Goal: Information Seeking & Learning: Learn about a topic

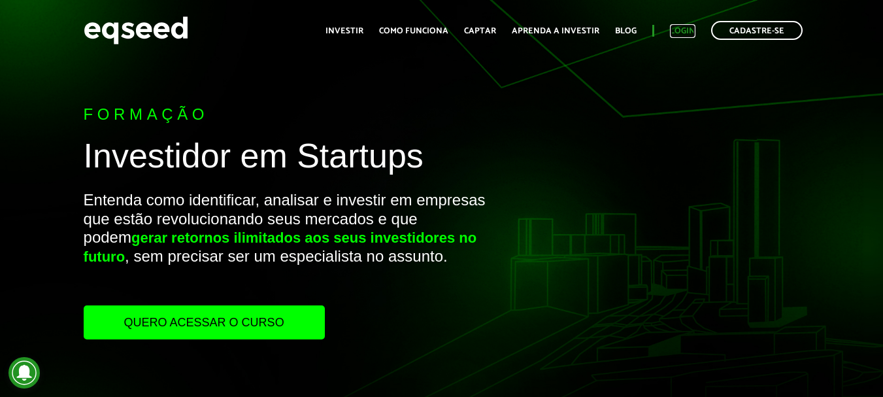
click at [678, 31] on link "Login" at bounding box center [682, 31] width 25 height 8
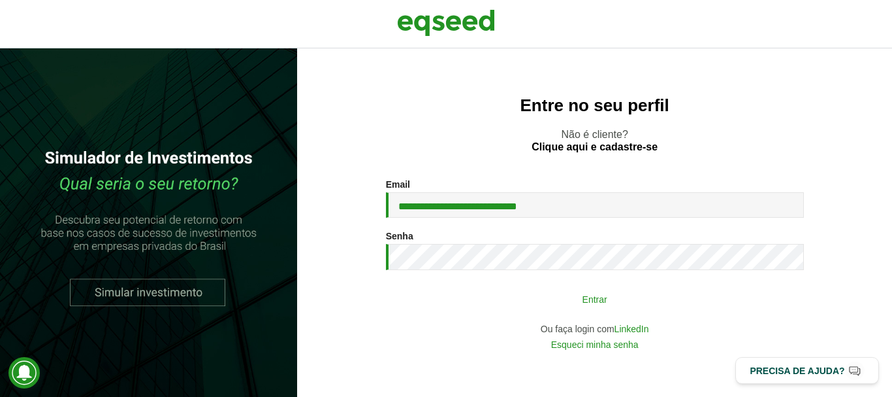
click at [725, 302] on button "Entrar" at bounding box center [595, 298] width 340 height 25
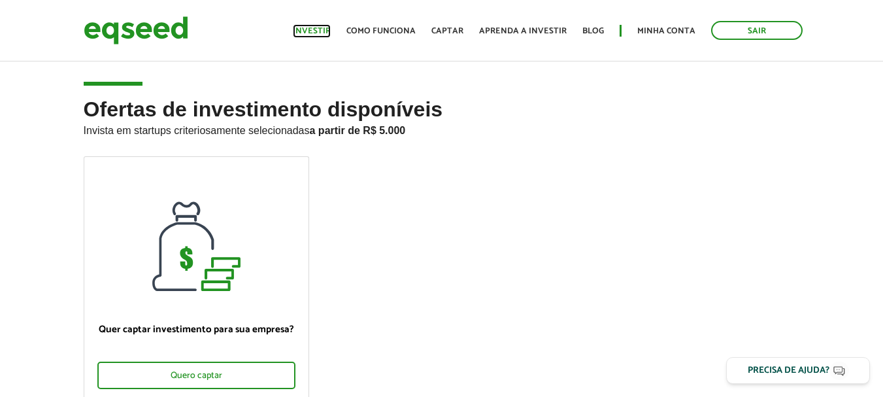
click at [312, 31] on link "Investir" at bounding box center [312, 31] width 38 height 8
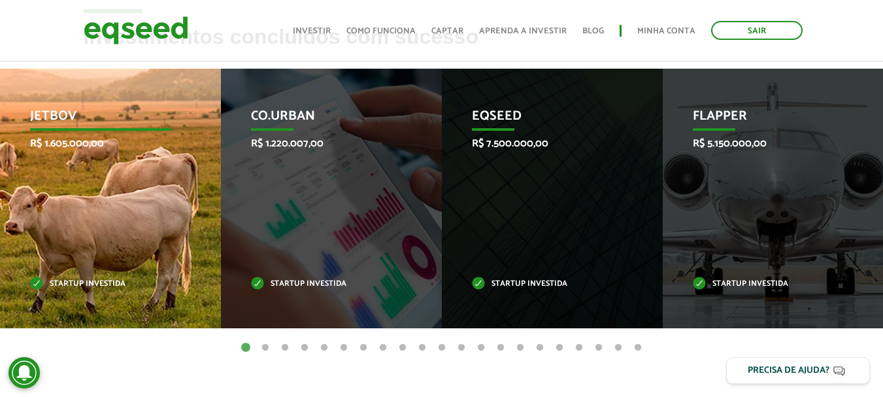
click at [101, 169] on div "JetBov R$ 1.605.000,00 Startup investida" at bounding box center [100, 198] width 201 height 259
click at [93, 140] on p "R$ 1.605.000,00" at bounding box center [100, 143] width 141 height 12
click at [37, 108] on p "JetBov" at bounding box center [100, 119] width 141 height 22
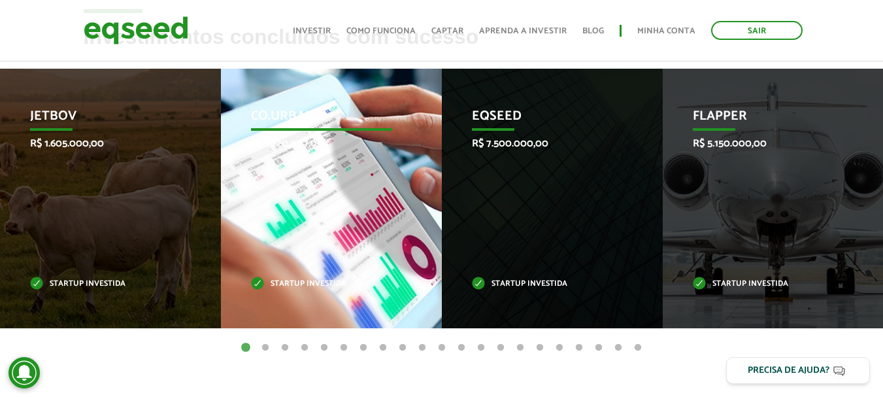
click at [303, 113] on p "Co.Urban" at bounding box center [321, 119] width 141 height 22
click at [297, 138] on p "R$ 1.220.007,00" at bounding box center [321, 143] width 141 height 12
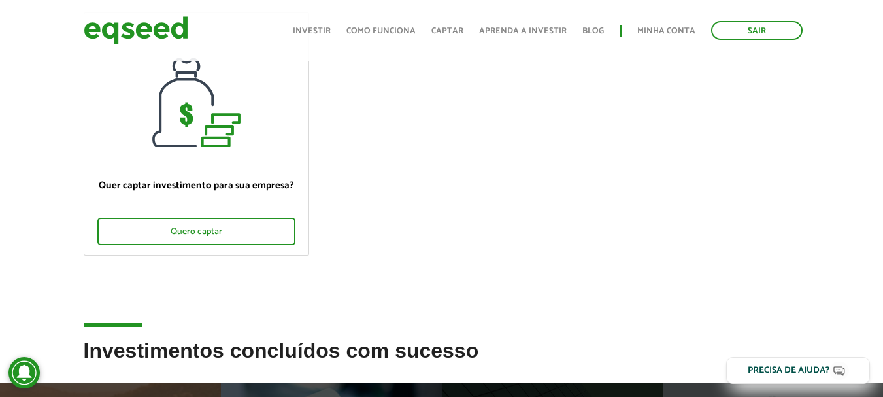
scroll to position [114, 0]
